Goal: Information Seeking & Learning: Find specific fact

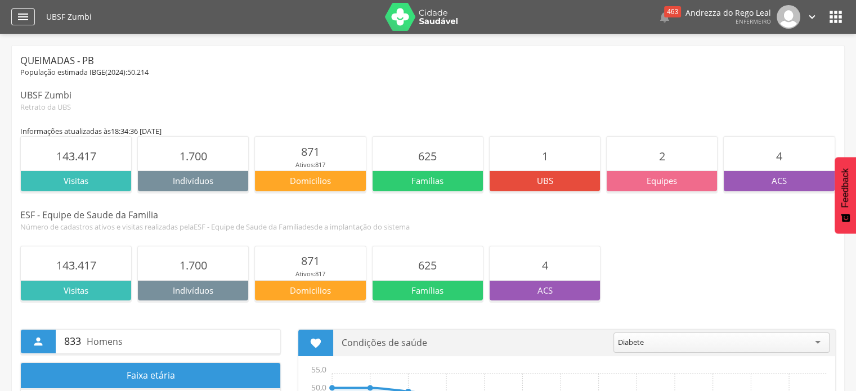
click at [21, 18] on icon "" at bounding box center [23, 17] width 14 height 14
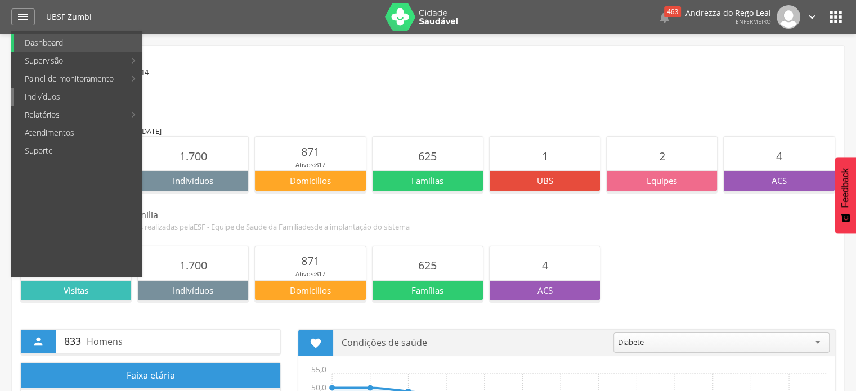
click at [32, 97] on link "Indivíduos" at bounding box center [78, 97] width 128 height 18
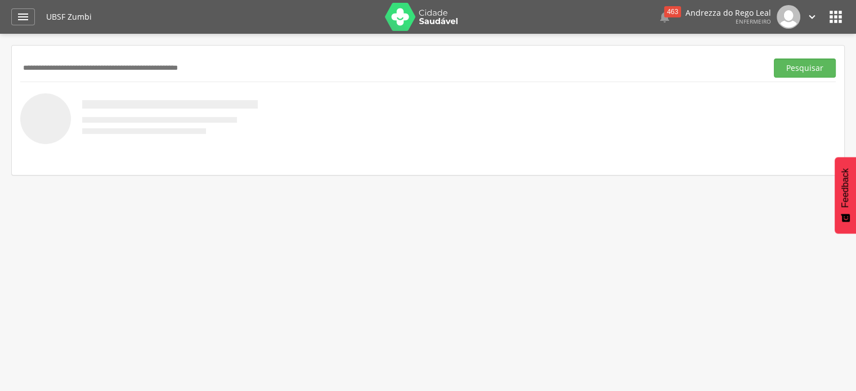
click at [20, 66] on input "text" at bounding box center [391, 68] width 742 height 19
paste input "**********"
type input "**********"
click at [796, 69] on button "Pesquisar" at bounding box center [804, 68] width 62 height 19
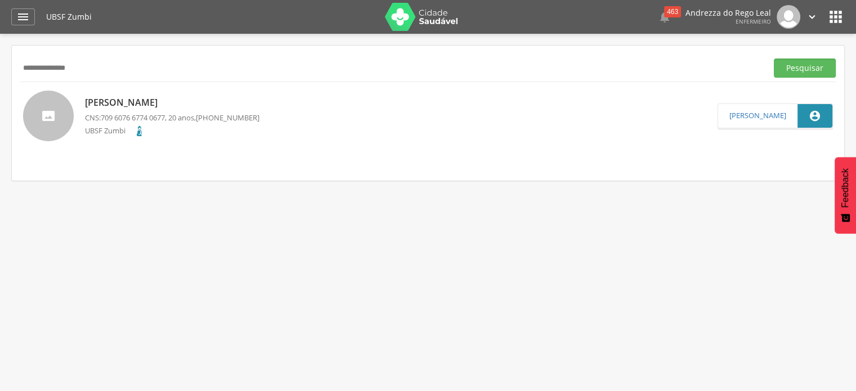
click at [130, 114] on span "709 6076 6774 0677" at bounding box center [133, 118] width 64 height 10
type input "**********"
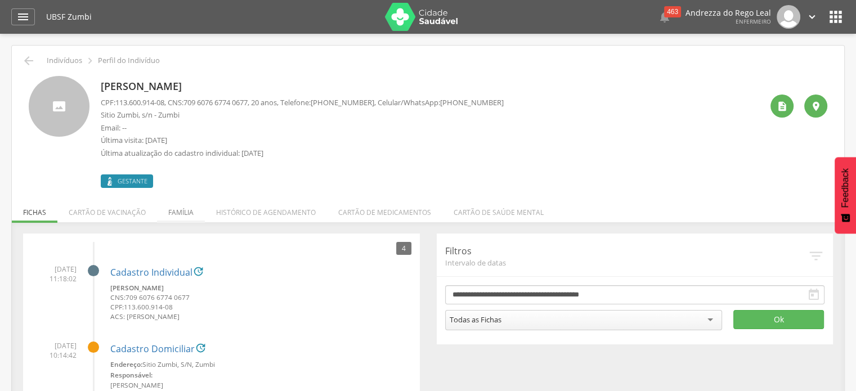
click at [177, 213] on li "Família" at bounding box center [181, 209] width 48 height 26
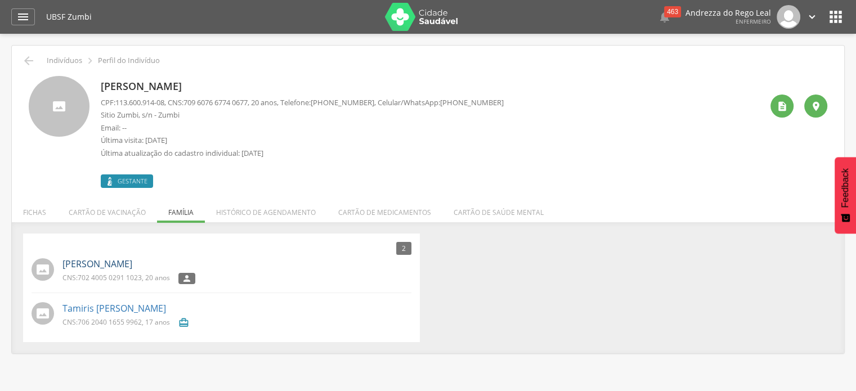
click at [127, 265] on link "[PERSON_NAME]" at bounding box center [97, 264] width 70 height 13
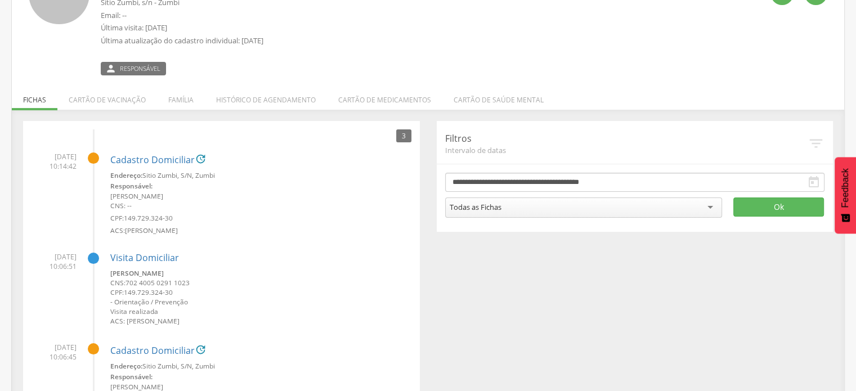
scroll to position [56, 0]
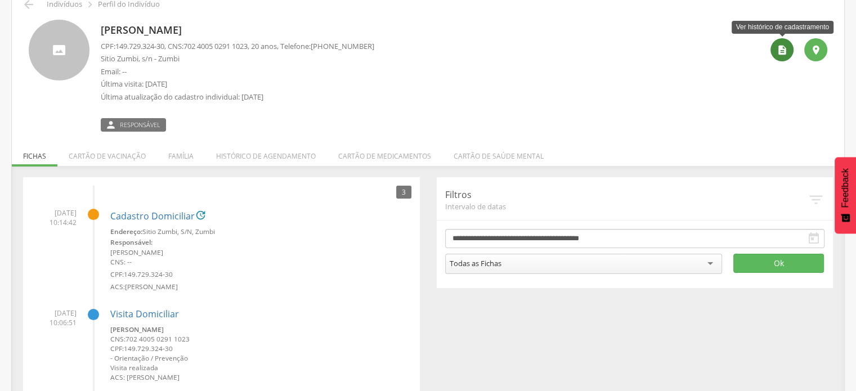
click at [781, 53] on icon "" at bounding box center [781, 49] width 11 height 11
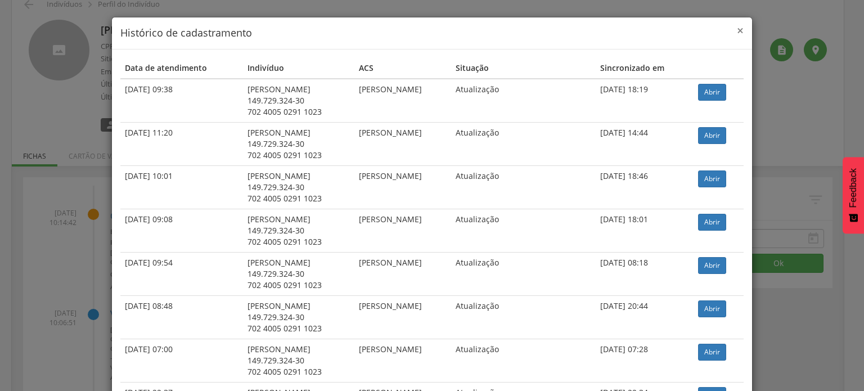
click at [737, 29] on span "×" at bounding box center [740, 31] width 7 height 16
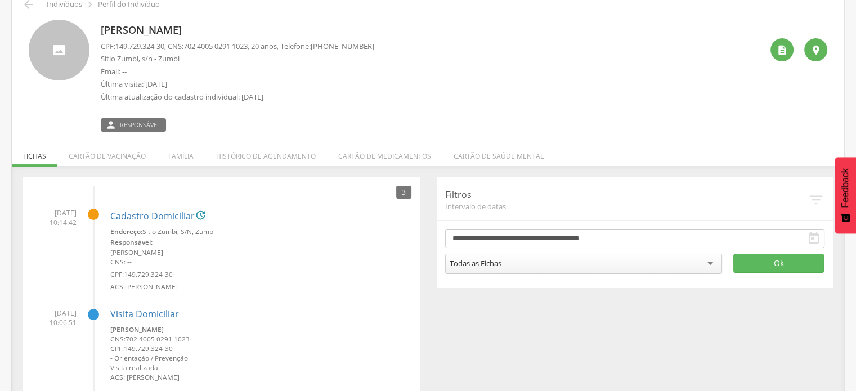
scroll to position [0, 0]
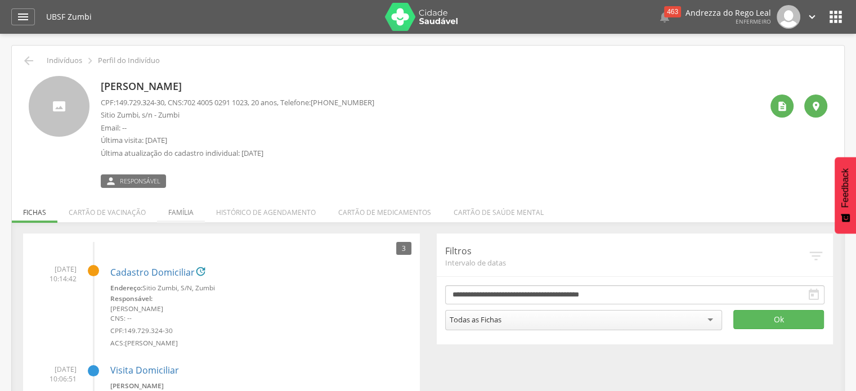
click at [173, 208] on li "Família" at bounding box center [181, 209] width 48 height 26
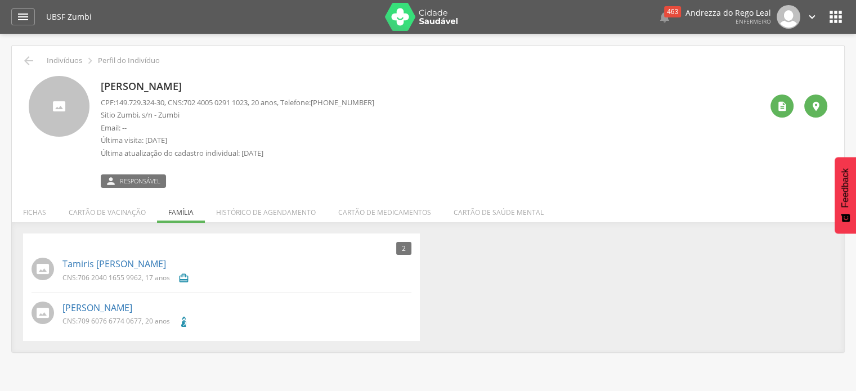
click at [119, 316] on span "709 6076 6774 0677" at bounding box center [110, 321] width 64 height 10
click at [104, 307] on link "[PERSON_NAME]" at bounding box center [97, 308] width 70 height 13
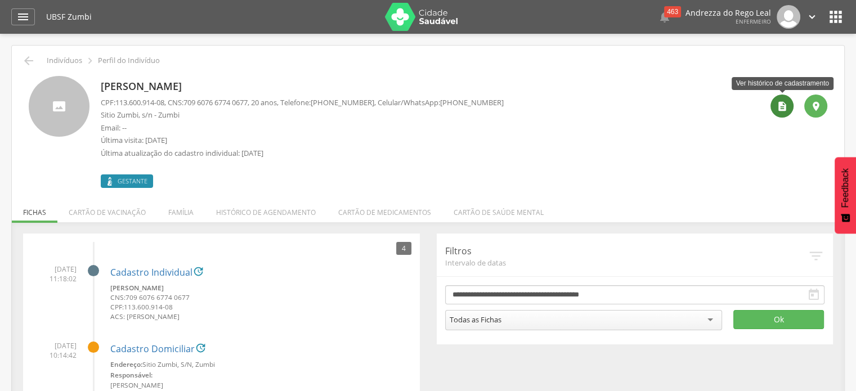
click at [783, 103] on icon "" at bounding box center [781, 106] width 11 height 11
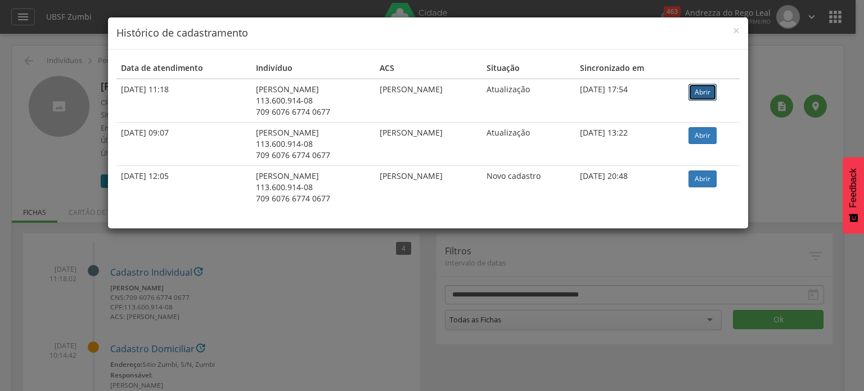
click at [703, 92] on link "Abrir" at bounding box center [703, 92] width 28 height 17
click at [736, 31] on span "×" at bounding box center [736, 31] width 7 height 16
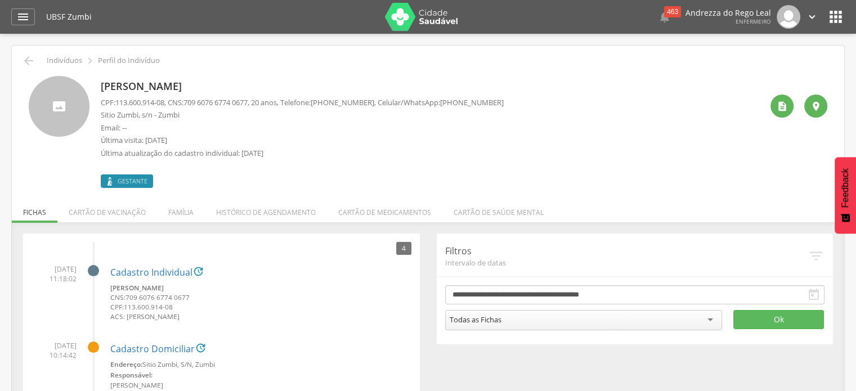
click at [812, 14] on icon "" at bounding box center [812, 17] width 12 height 12
click at [740, 65] on link "Sair" at bounding box center [772, 65] width 89 height 14
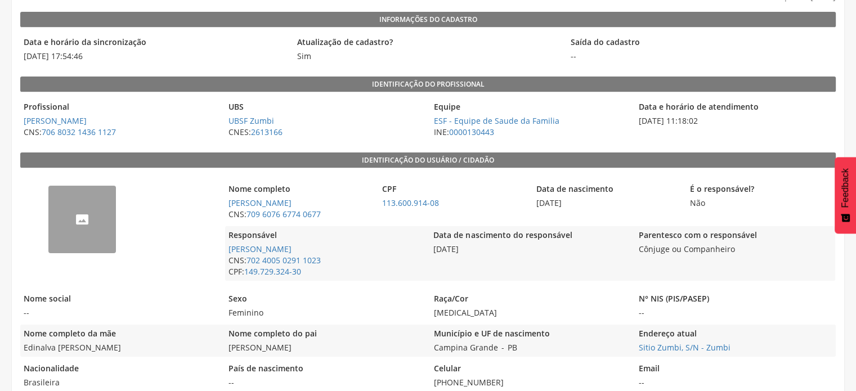
scroll to position [128, 0]
